Goal: Task Accomplishment & Management: Complete application form

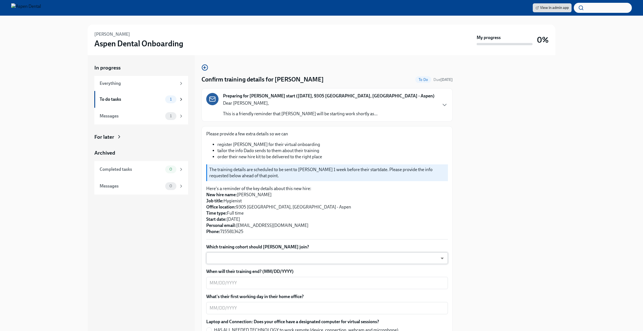
click at [419, 257] on body "View in admin app [PERSON_NAME] Dental Onboarding My progress 0% In progress Ev…" at bounding box center [321, 165] width 643 height 331
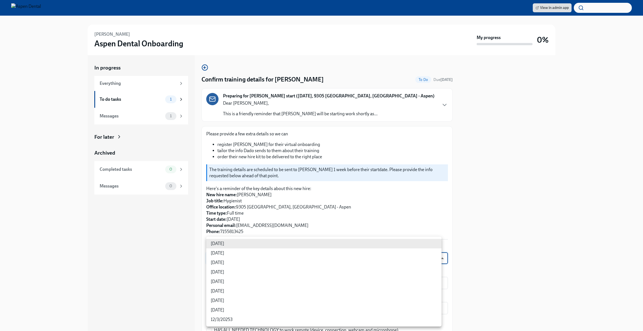
click at [362, 266] on li "[DATE]" at bounding box center [323, 262] width 235 height 9
type input "sH0Qd4ANU"
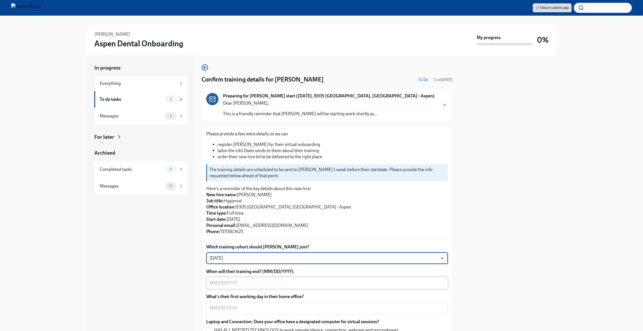
click at [352, 283] on textarea "When will their training end? (MM/DD/YYYY)" at bounding box center [327, 283] width 235 height 7
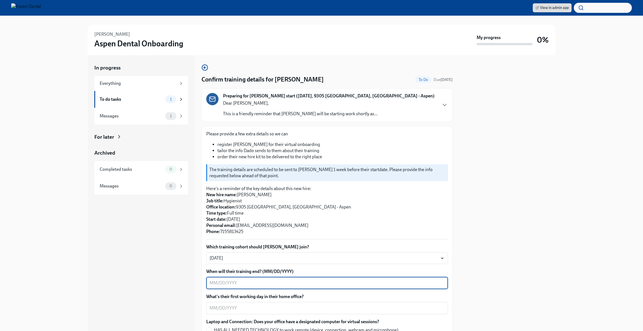
click at [352, 283] on textarea "When will their training end? (MM/DD/YYYY)" at bounding box center [327, 283] width 235 height 7
click at [280, 255] on body "View in admin app [PERSON_NAME] Dental Onboarding My progress 0% In progress Ev…" at bounding box center [321, 165] width 643 height 331
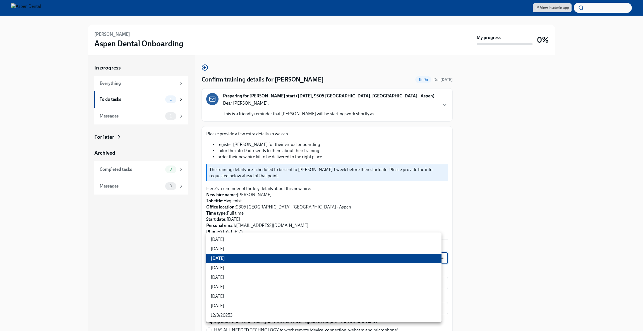
click at [263, 257] on li "[DATE]" at bounding box center [323, 258] width 235 height 9
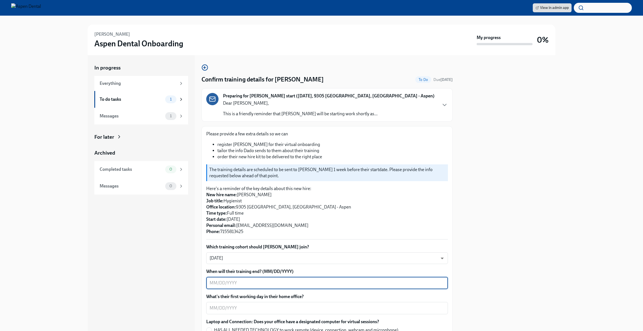
click at [258, 281] on textarea "When will their training end? (MM/DD/YYYY)" at bounding box center [327, 283] width 235 height 7
type textarea "[DATE]"
click at [269, 308] on textarea "What's their first working day in their home office?" at bounding box center [327, 308] width 235 height 7
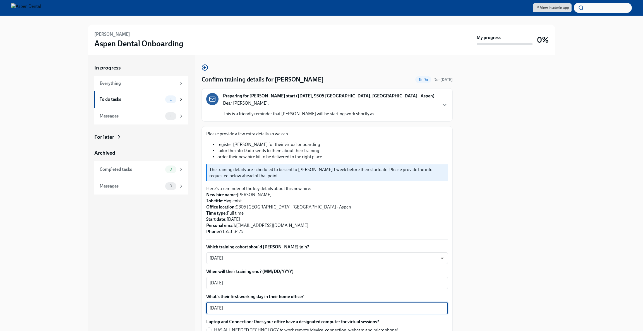
type textarea "[DATE]"
click at [512, 240] on div at bounding box center [508, 193] width 96 height 276
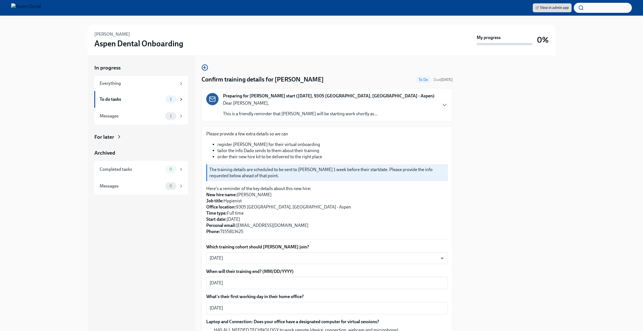
click at [584, 169] on div "In progress Everything To do tasks 1 Messages 1 For later Archived Completed ta…" at bounding box center [321, 193] width 625 height 276
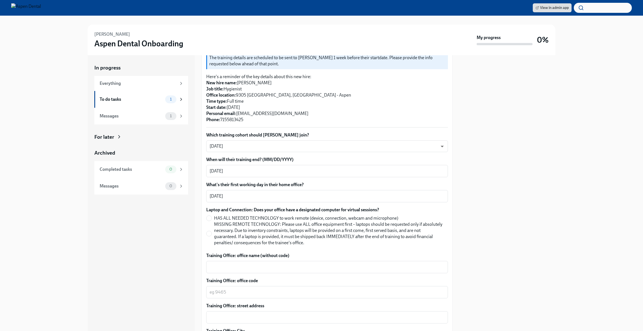
scroll to position [113, 0]
click at [209, 233] on input "MISSING REMOTE TECHNOLOGY: Please use ALL office equipment first – laptops shou…" at bounding box center [209, 232] width 5 height 5
radio input "true"
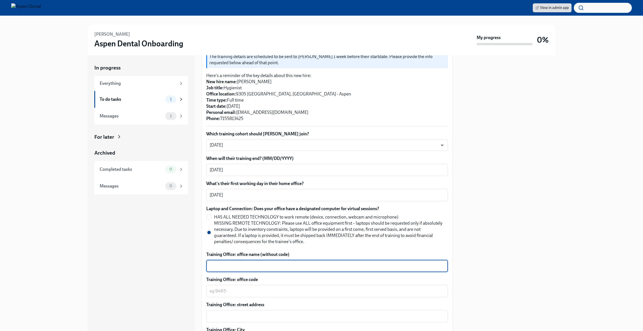
click at [235, 268] on textarea "Training Office: office name (without code)" at bounding box center [327, 266] width 235 height 7
click at [211, 266] on textarea "[GEOGRAPHIC_DATA]" at bounding box center [327, 266] width 235 height 7
type textarea "Aspen-[GEOGRAPHIC_DATA]"
click at [246, 293] on textarea "Training Office: office code" at bounding box center [327, 291] width 235 height 7
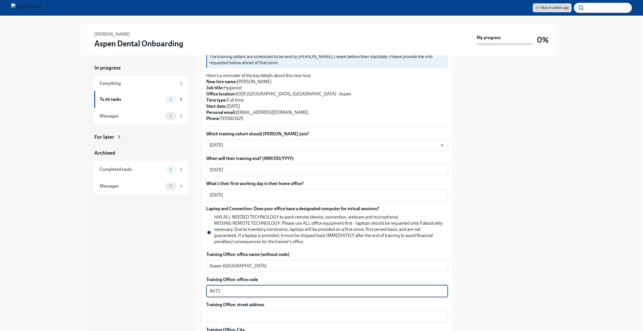
type textarea "9471"
click at [486, 241] on div at bounding box center [508, 193] width 96 height 276
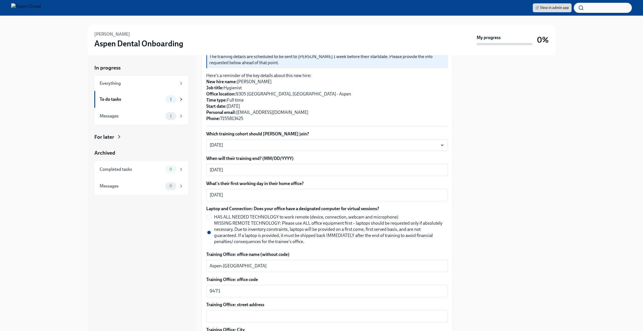
scroll to position [355, 0]
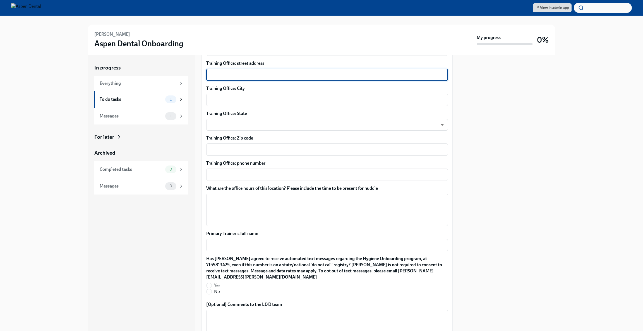
drag, startPoint x: 312, startPoint y: 77, endPoint x: 313, endPoint y: 74, distance: 3.5
click at [312, 76] on textarea "Training Office: street address" at bounding box center [327, 74] width 235 height 7
type textarea "[STREET_ADDRESS][PERSON_NAME]"
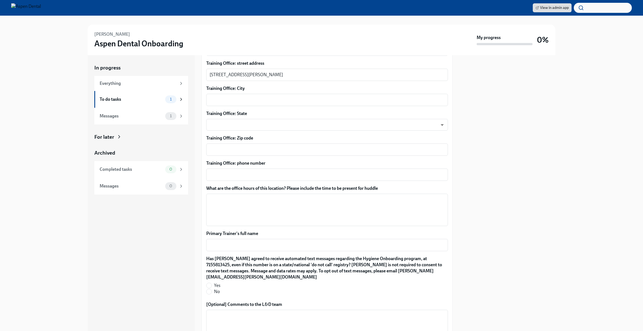
click at [307, 93] on div "Training Office: City x ​" at bounding box center [327, 95] width 242 height 21
click at [309, 99] on textarea "Training Office: City" at bounding box center [327, 100] width 235 height 7
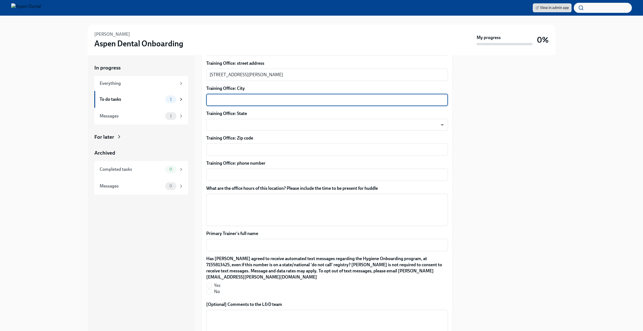
type textarea "H"
type textarea "[GEOGRAPHIC_DATA]"
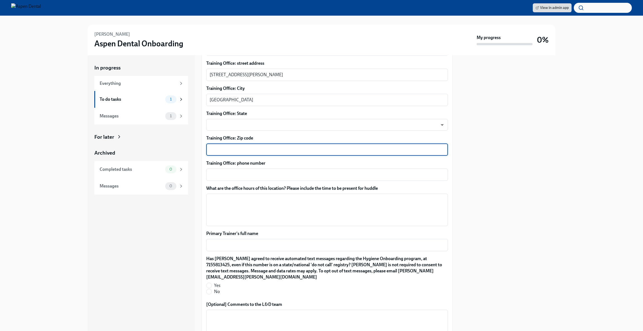
click at [309, 149] on textarea "Training Office: Zip code" at bounding box center [327, 149] width 235 height 7
type textarea "53545"
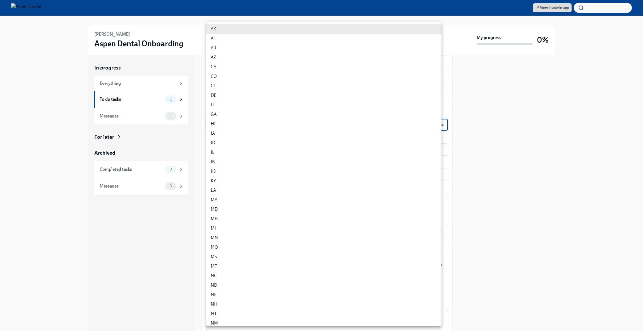
click at [270, 118] on body "View in admin app [PERSON_NAME] Dental Onboarding My progress 0% In progress Ev…" at bounding box center [321, 165] width 643 height 331
click at [223, 297] on li "WI" at bounding box center [323, 300] width 235 height 9
type input "vAMdF2BSm"
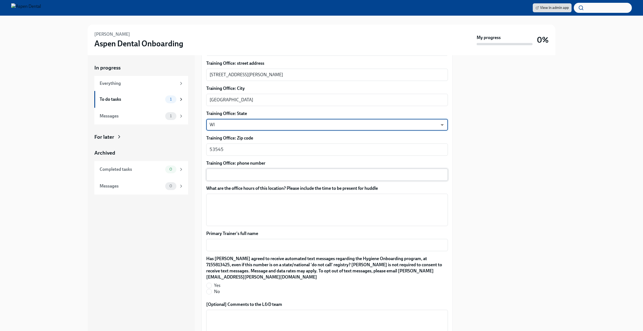
click at [252, 175] on textarea "Training Office: phone number" at bounding box center [327, 174] width 235 height 7
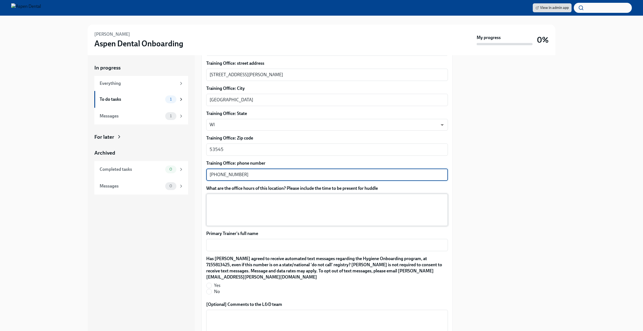
type textarea "[PHONE_NUMBER]"
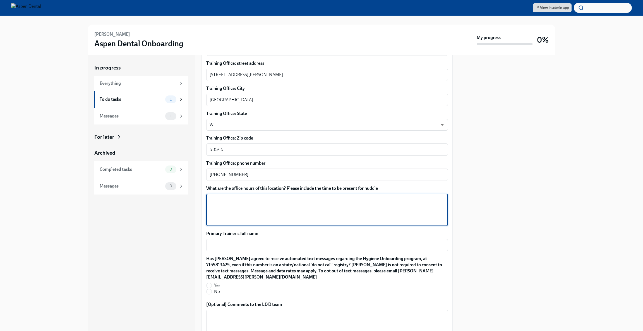
click at [280, 204] on textarea "What are the office hours of this location? Please include the time to be prese…" at bounding box center [327, 210] width 235 height 27
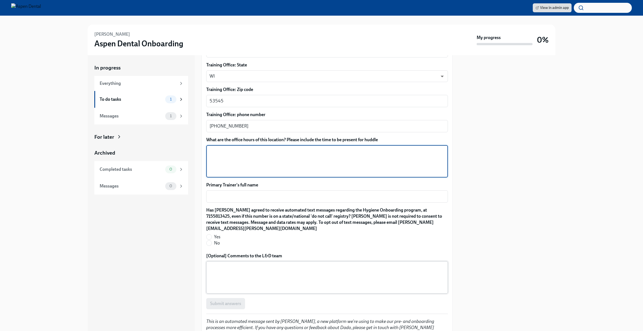
scroll to position [431, 0]
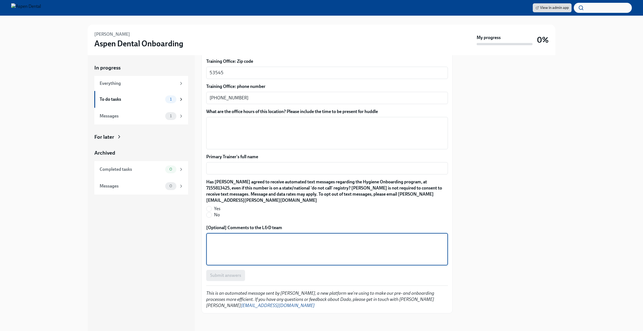
click at [263, 239] on textarea "[Optional] Comments to the L&D team" at bounding box center [327, 249] width 235 height 27
type textarea "O"
type textarea "Please be sure NH start date has been updated to [DATE]"
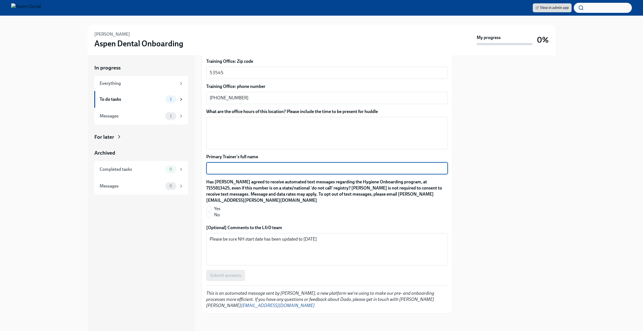
click at [234, 169] on textarea "Primary Trainer's full name" at bounding box center [327, 168] width 235 height 7
type textarea "[PERSON_NAME]"
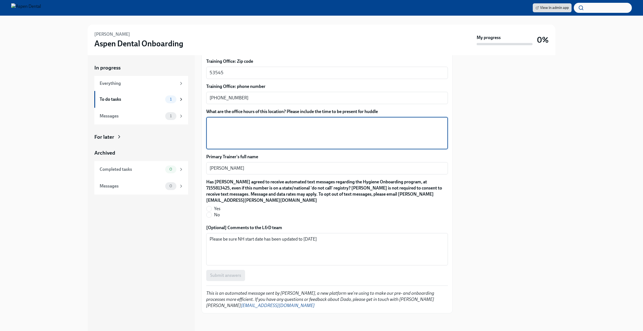
click at [280, 135] on textarea "What are the office hours of this location? Please include the time to be prese…" at bounding box center [327, 133] width 235 height 27
click at [216, 124] on textarea "What are the office hours of this location? Please include the time to be prese…" at bounding box center [327, 133] width 235 height 27
click at [277, 124] on textarea "[DATE]-[DATE]: 7:30-5:30" at bounding box center [327, 133] width 235 height 27
type textarea "[DATE]-[DATE]: 7:30-5:30 [DATE]: 8:00-6:00 Please arrive for huddle 15 minutes …"
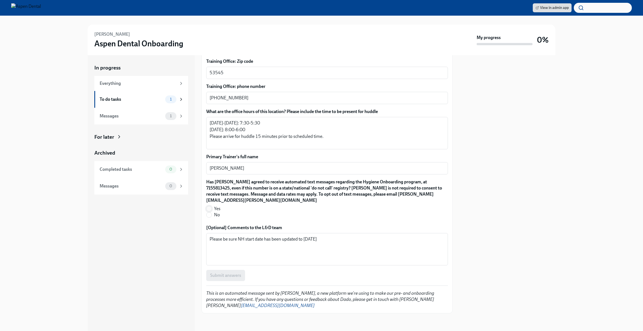
click at [210, 206] on input "Yes" at bounding box center [209, 208] width 5 height 5
radio input "true"
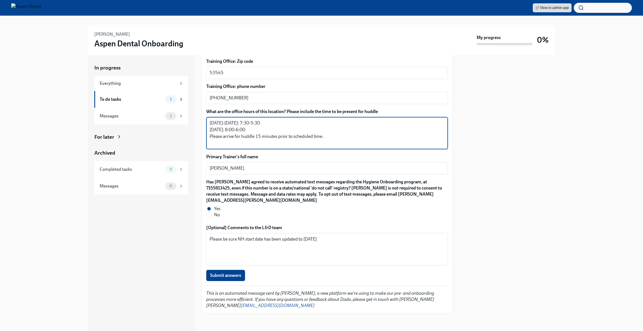
click at [333, 137] on textarea "[DATE]-[DATE]: 7:30-5:30 [DATE]: 8:00-6:00 Please arrive for huddle 15 minutes …" at bounding box center [327, 133] width 235 height 27
type textarea "[DATE]-[DATE]: 7:30-5:30 [DATE]: 8:00-6:00 Please arrive for huddle 15 minutes …"
click at [238, 272] on button "Submit answers" at bounding box center [225, 275] width 39 height 11
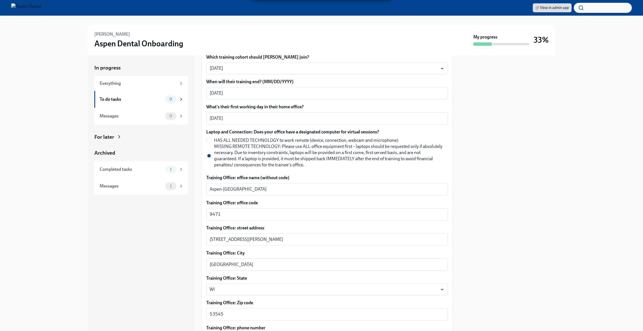
scroll to position [0, 0]
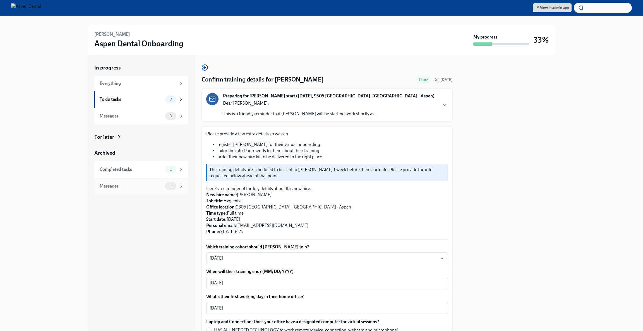
click at [116, 187] on div "Messages" at bounding box center [131, 186] width 63 height 6
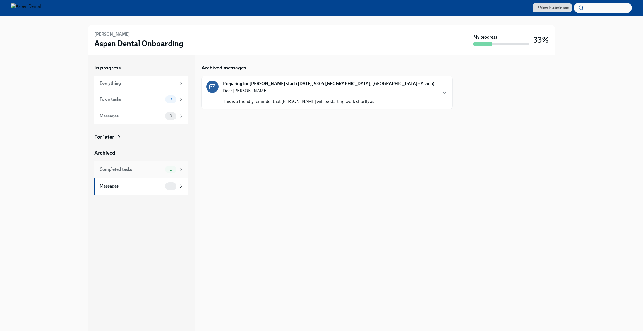
click at [130, 168] on div "Completed tasks" at bounding box center [131, 169] width 63 height 6
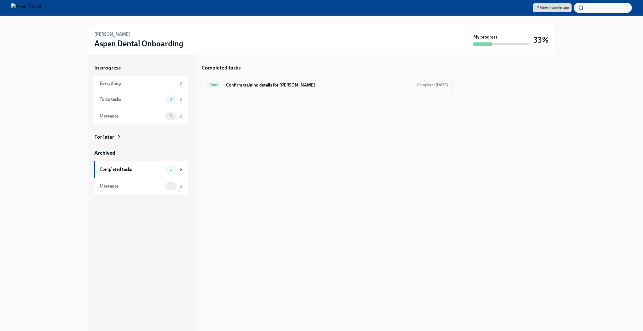
click at [237, 84] on h6 "Confirm training details for [PERSON_NAME]" at bounding box center [319, 85] width 187 height 6
